Goal: Check status: Check status

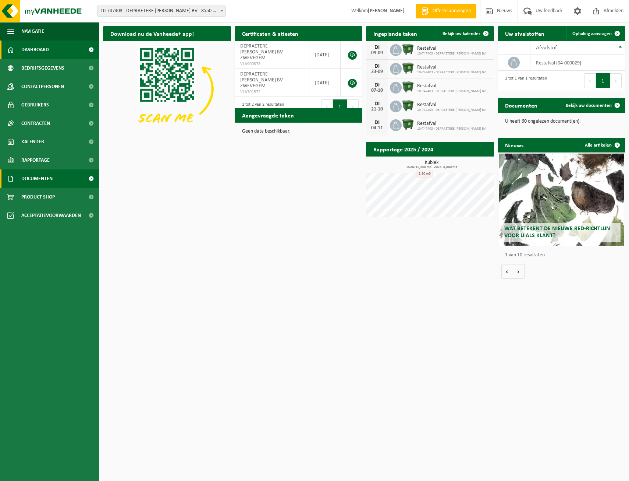
click at [42, 178] on span "Documenten" at bounding box center [36, 178] width 31 height 18
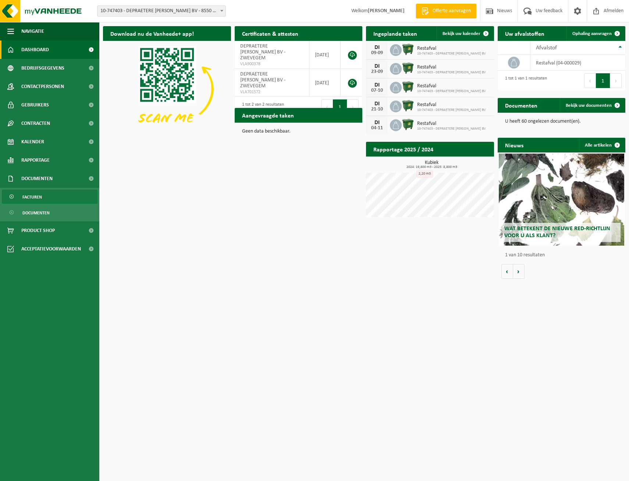
click at [36, 197] on span "Facturen" at bounding box center [32, 197] width 20 height 14
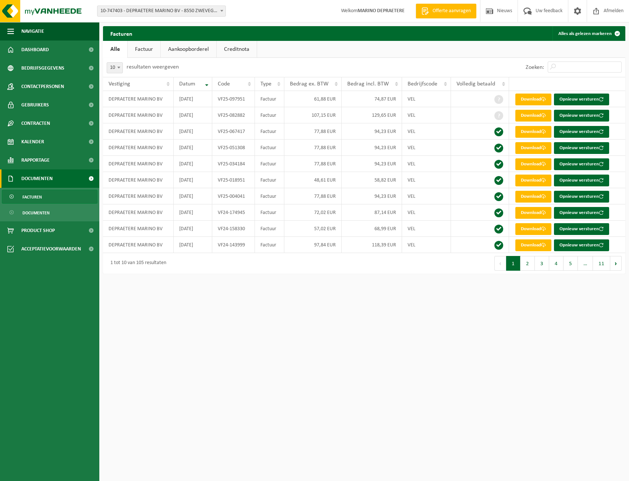
click at [222, 8] on span at bounding box center [221, 11] width 7 height 10
click at [220, 11] on b at bounding box center [221, 11] width 3 height 2
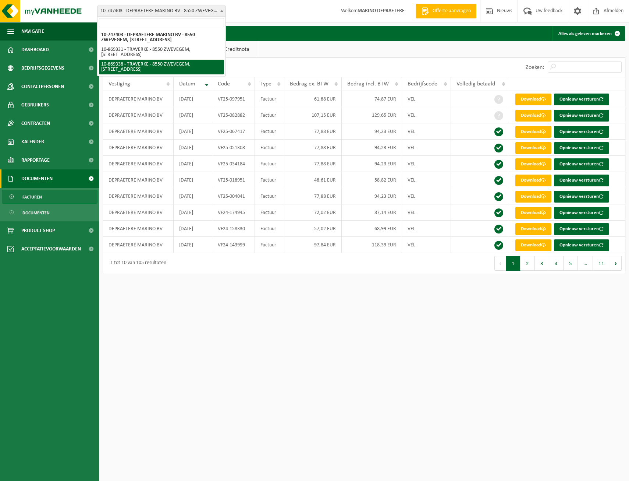
select select "104115"
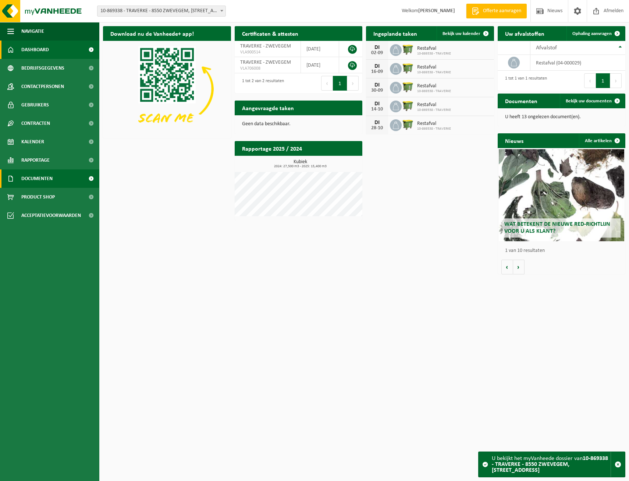
click at [66, 179] on link "Documenten" at bounding box center [49, 178] width 99 height 18
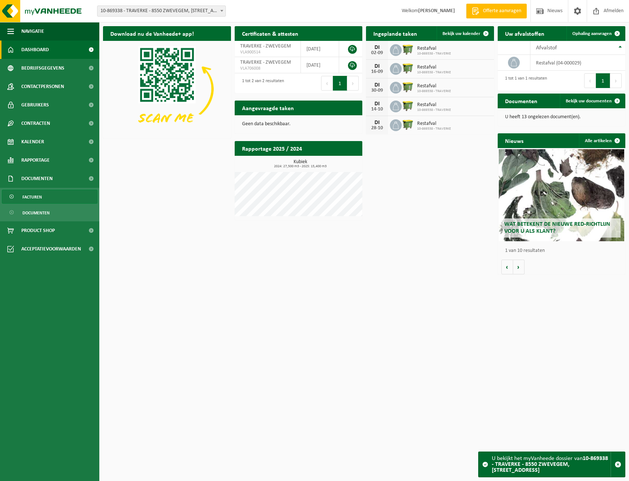
click at [66, 195] on link "Facturen" at bounding box center [50, 197] width 96 height 14
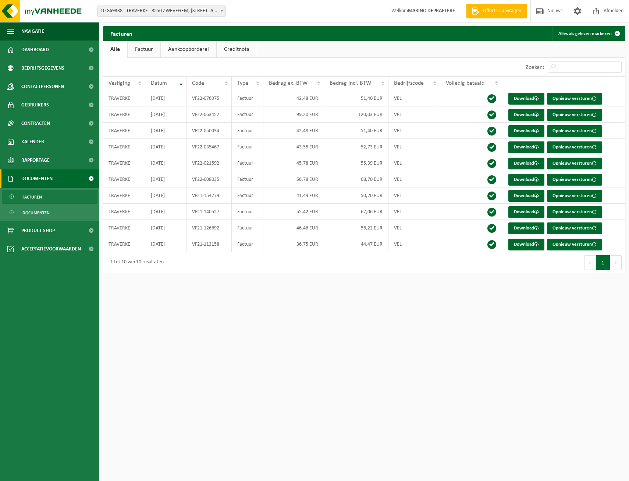
click at [220, 10] on span at bounding box center [221, 11] width 7 height 10
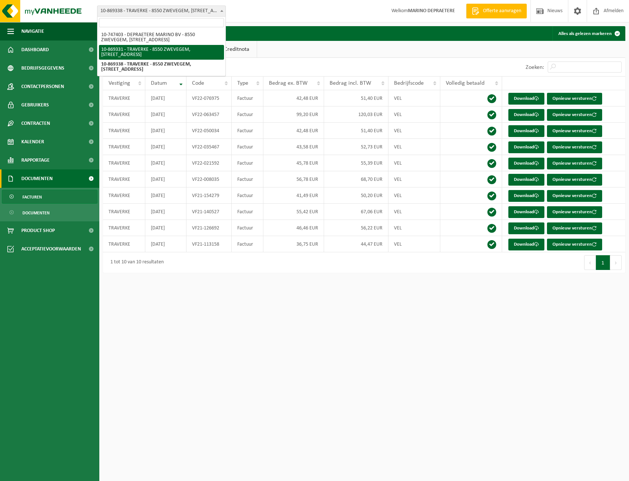
select select "104113"
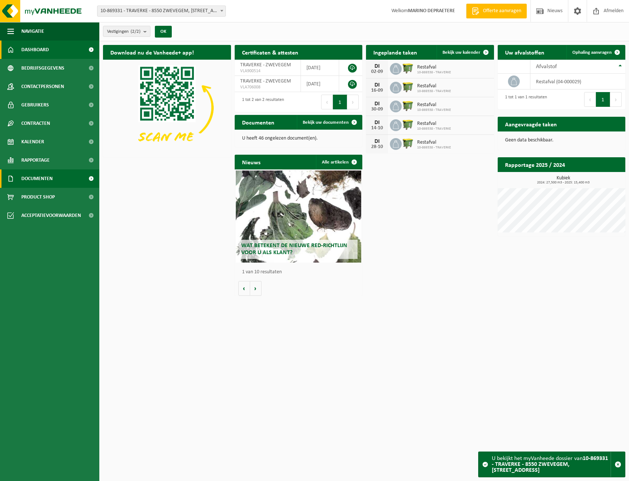
click at [30, 179] on span "Documenten" at bounding box center [36, 178] width 31 height 18
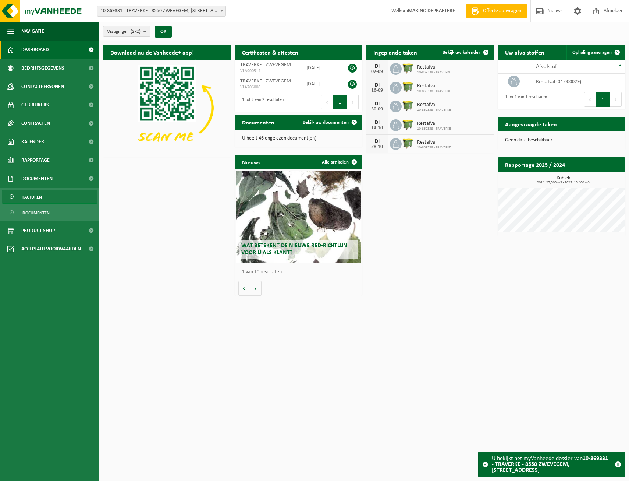
click at [34, 196] on span "Facturen" at bounding box center [32, 197] width 20 height 14
